Goal: Browse casually

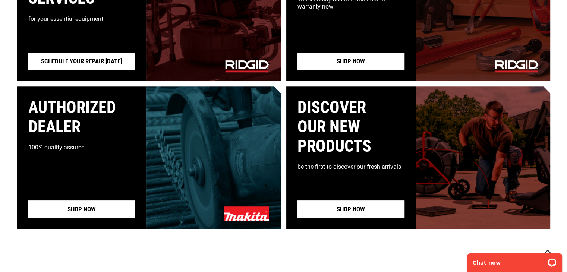
scroll to position [746, 0]
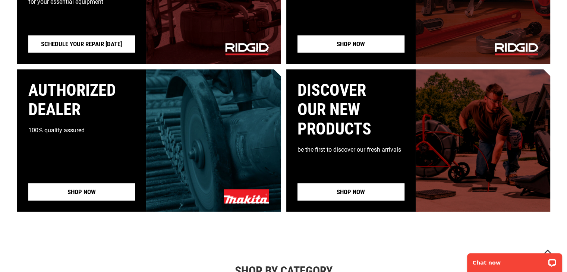
click at [331, 201] on link "Shop now" at bounding box center [351, 192] width 107 height 17
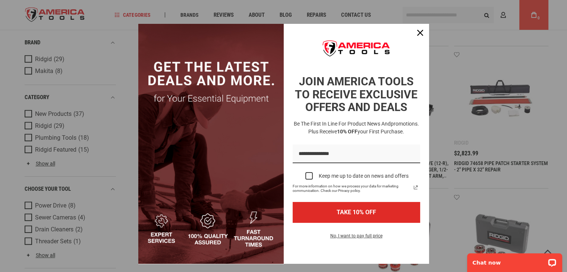
scroll to position [336, 0]
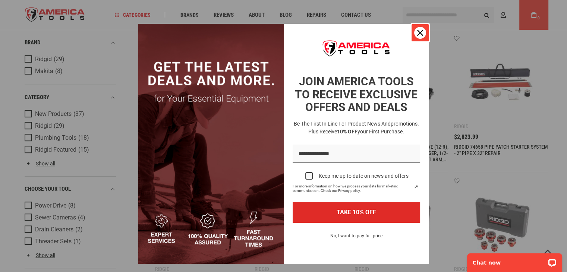
click at [417, 32] on icon "close icon" at bounding box center [420, 33] width 6 height 6
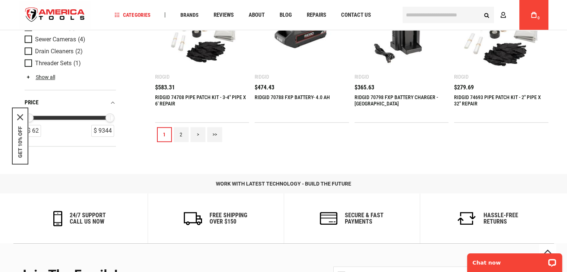
scroll to position [821, 0]
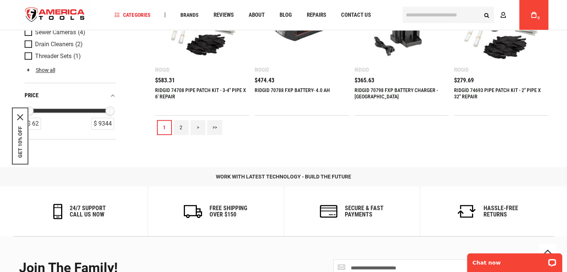
click at [182, 135] on link "2" at bounding box center [181, 127] width 15 height 15
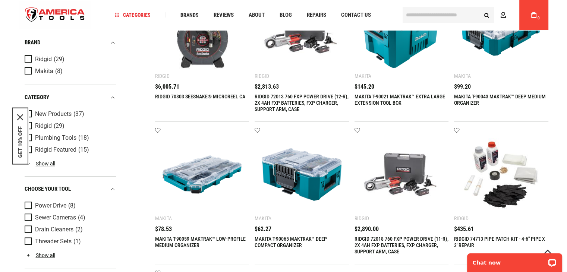
scroll to position [0, 0]
